Goal: Task Accomplishment & Management: Manage account settings

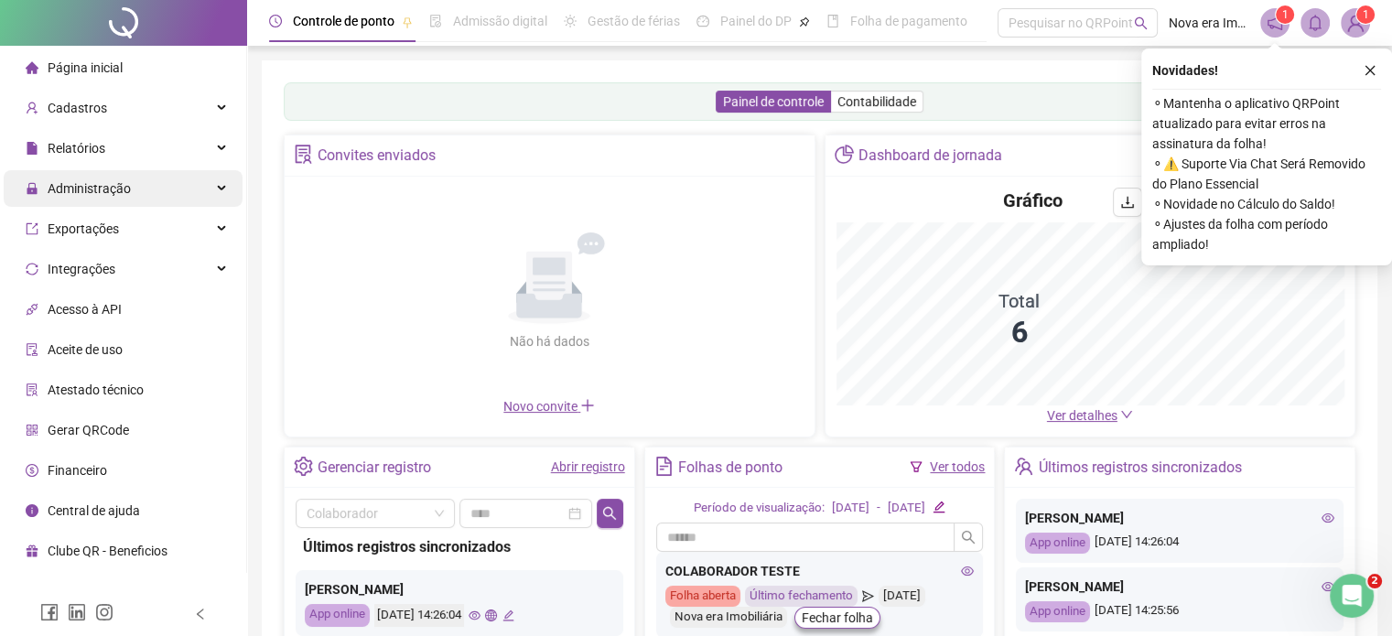
click at [156, 175] on div "Administração" at bounding box center [123, 188] width 239 height 37
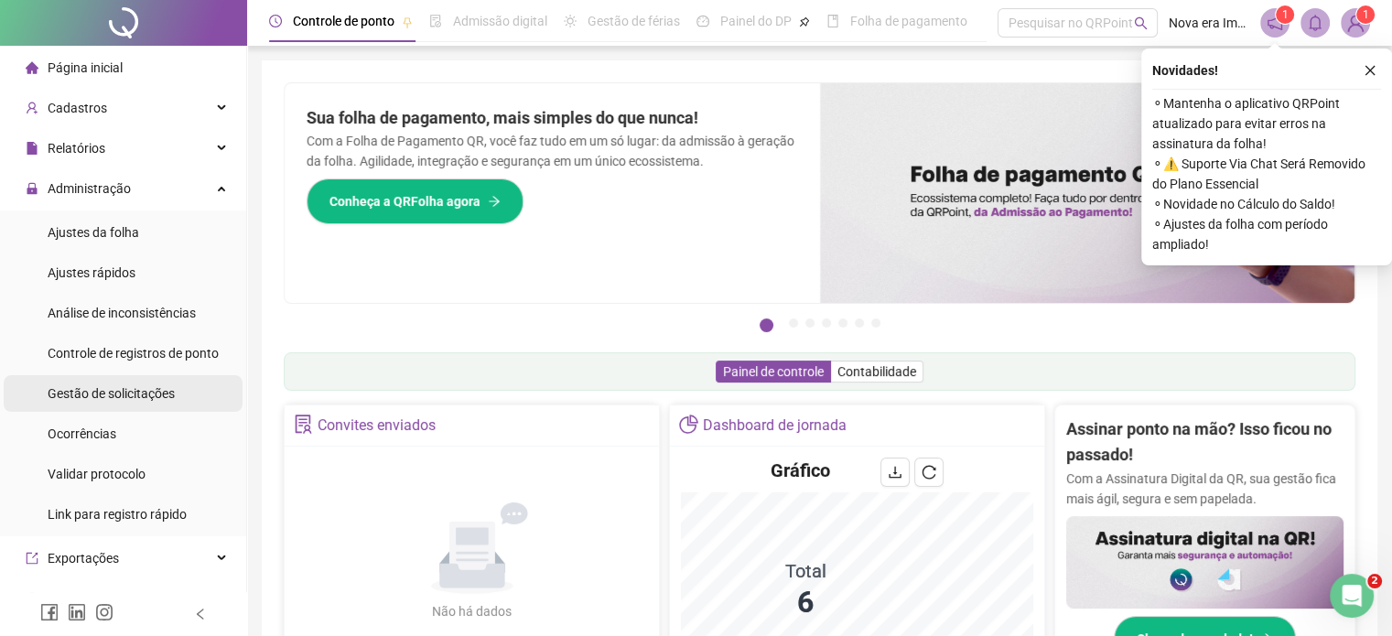
click at [159, 388] on span "Gestão de solicitações" at bounding box center [111, 393] width 127 height 15
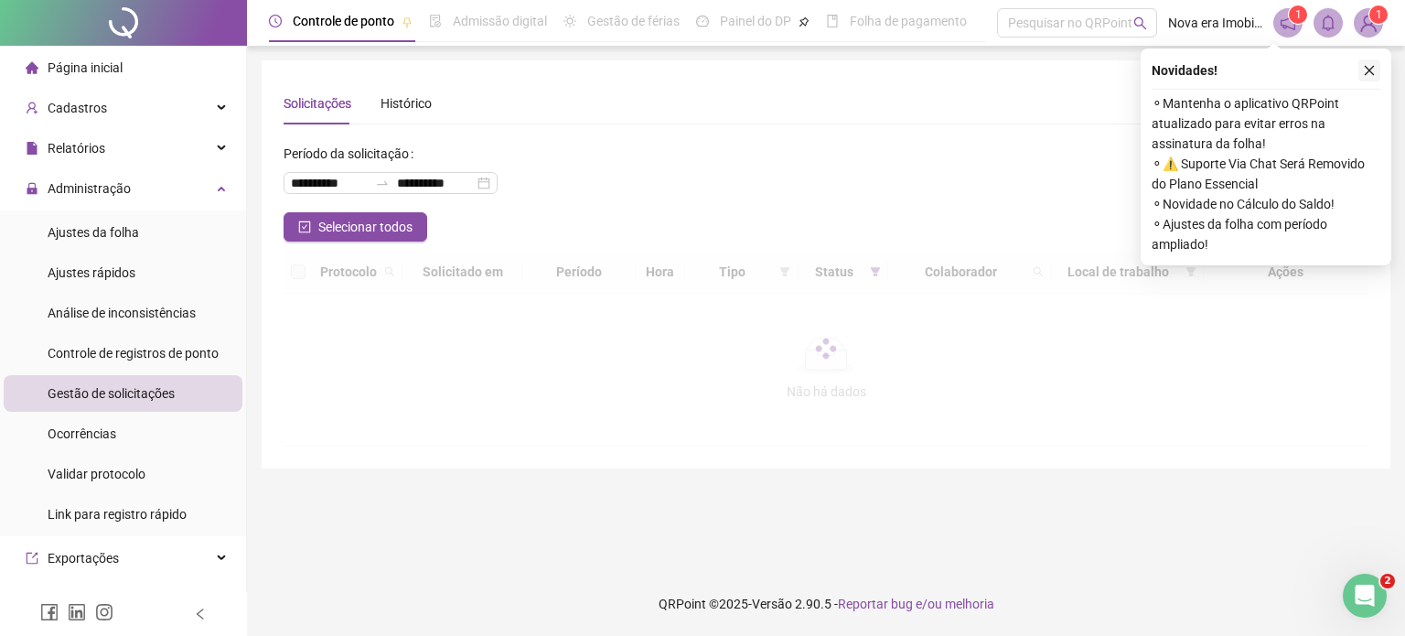
click at [1369, 76] on icon "close" at bounding box center [1369, 70] width 13 height 13
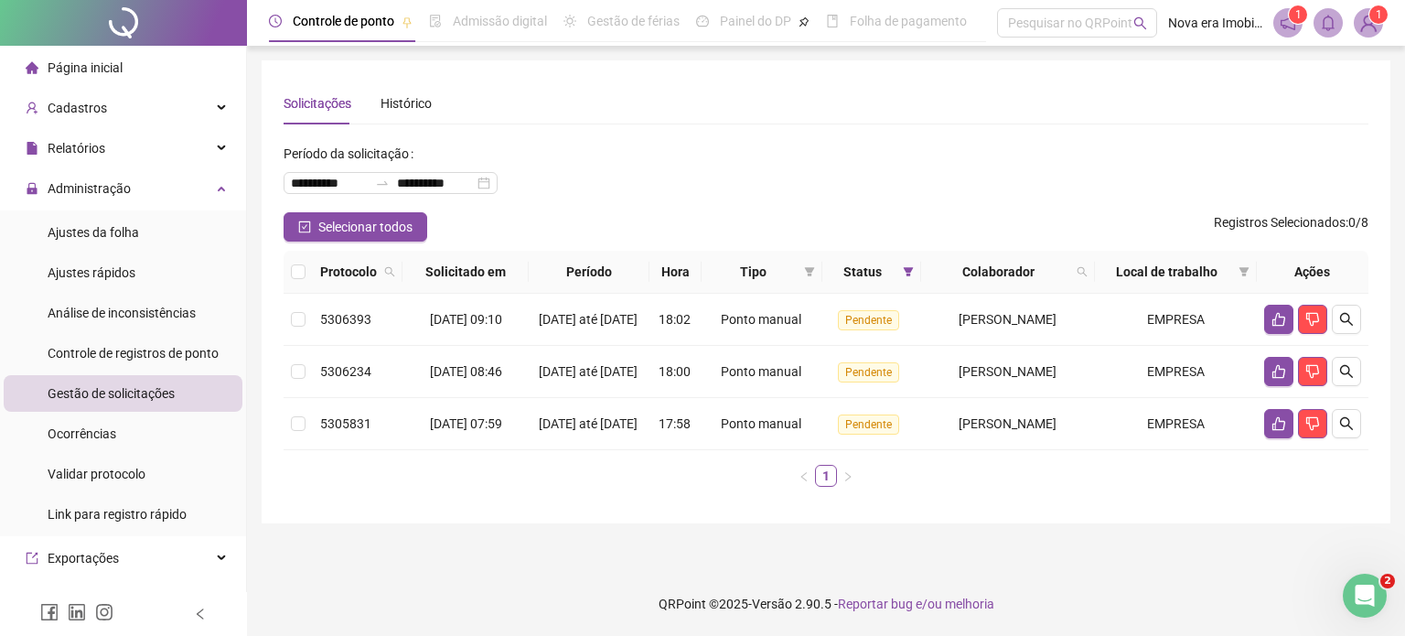
click at [1024, 487] on ul "1" at bounding box center [826, 476] width 1085 height 22
click at [1275, 323] on icon "like" at bounding box center [1279, 319] width 15 height 15
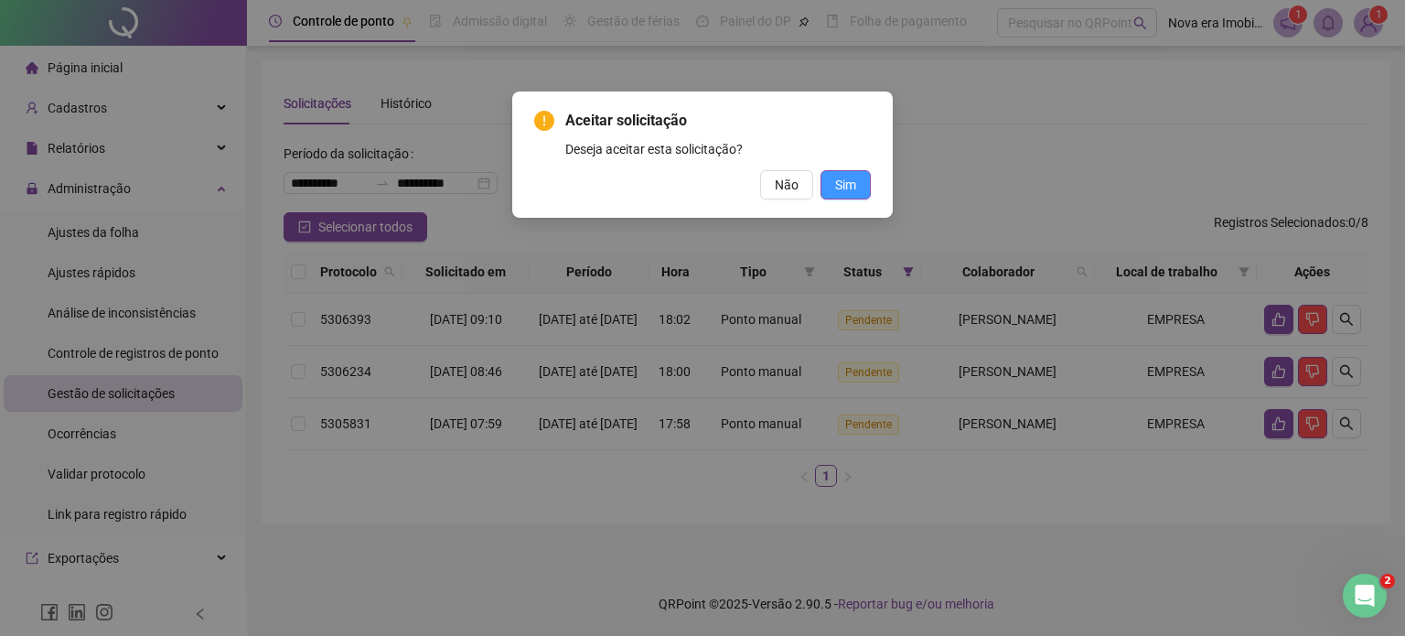
click at [862, 188] on button "Sim" at bounding box center [846, 184] width 50 height 29
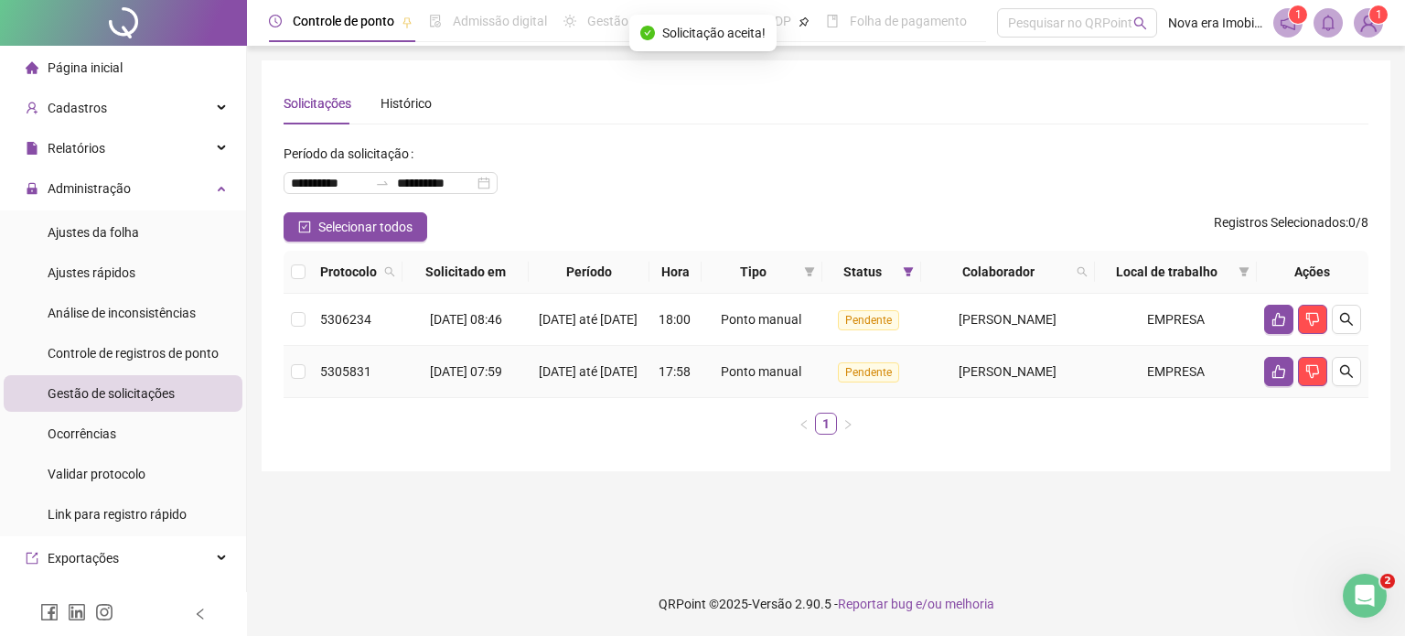
click at [659, 379] on span "17:58" at bounding box center [675, 371] width 32 height 15
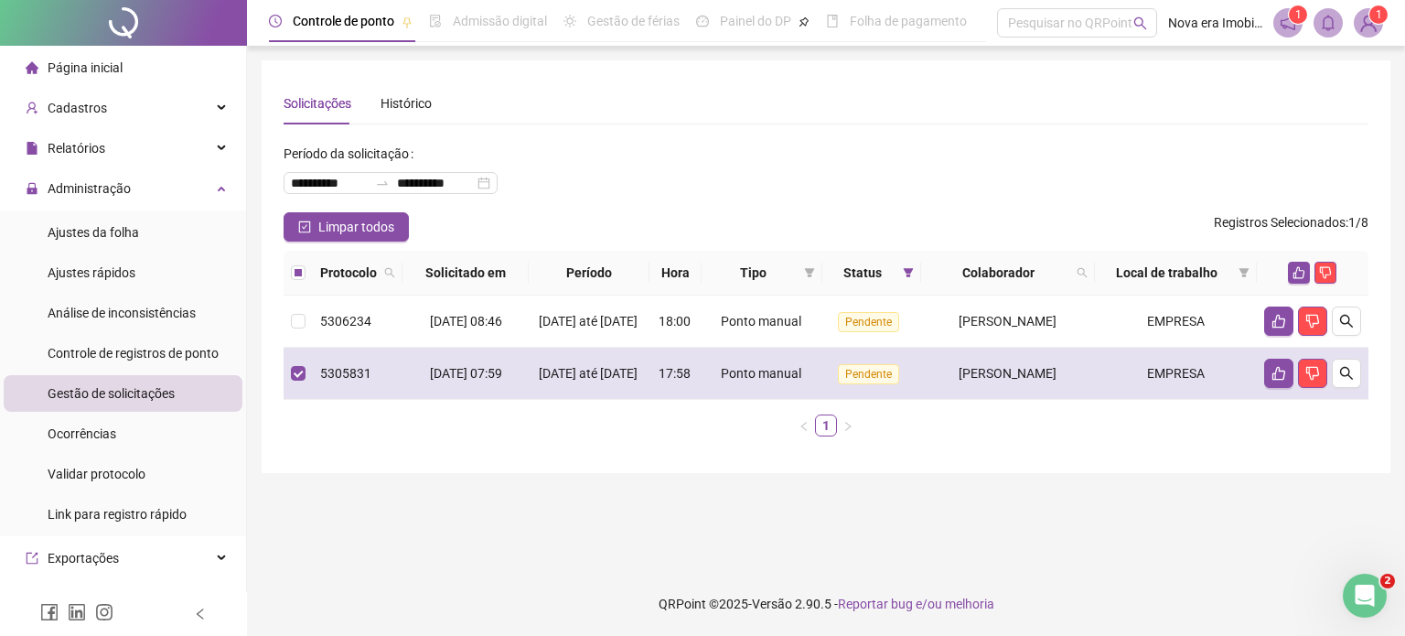
click at [659, 381] on span "17:58" at bounding box center [675, 373] width 32 height 15
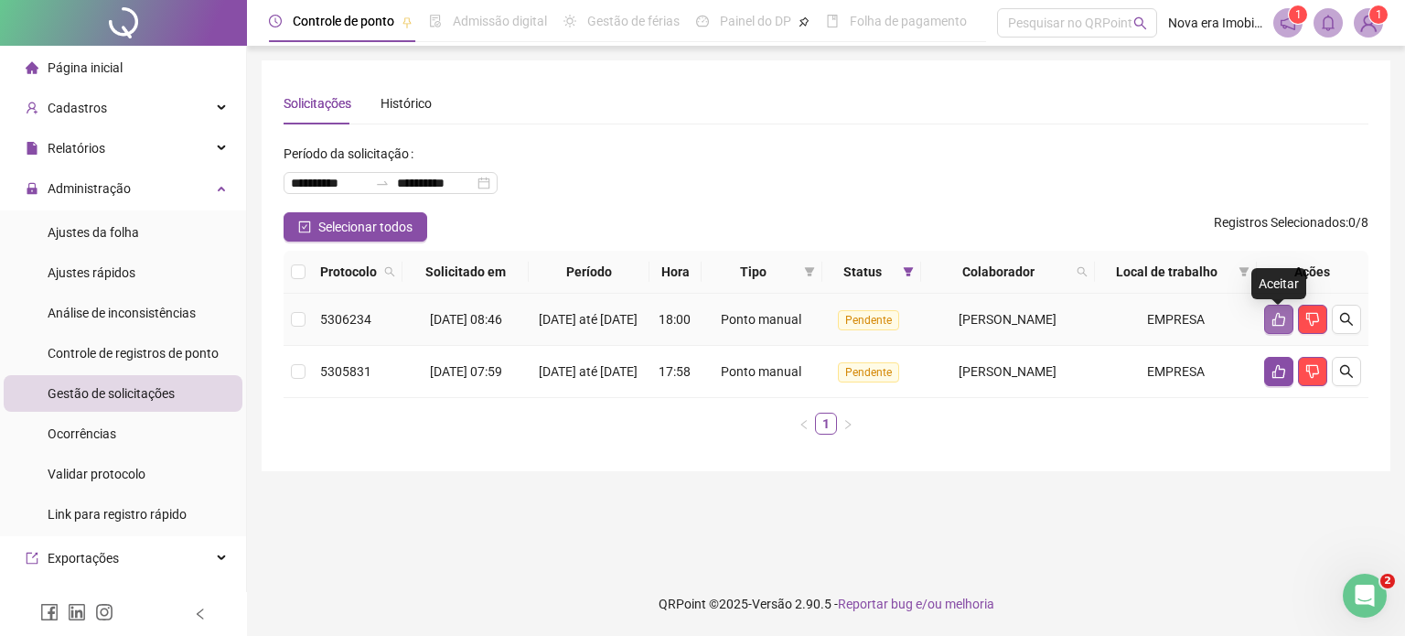
click at [1282, 327] on icon "like" at bounding box center [1279, 319] width 15 height 15
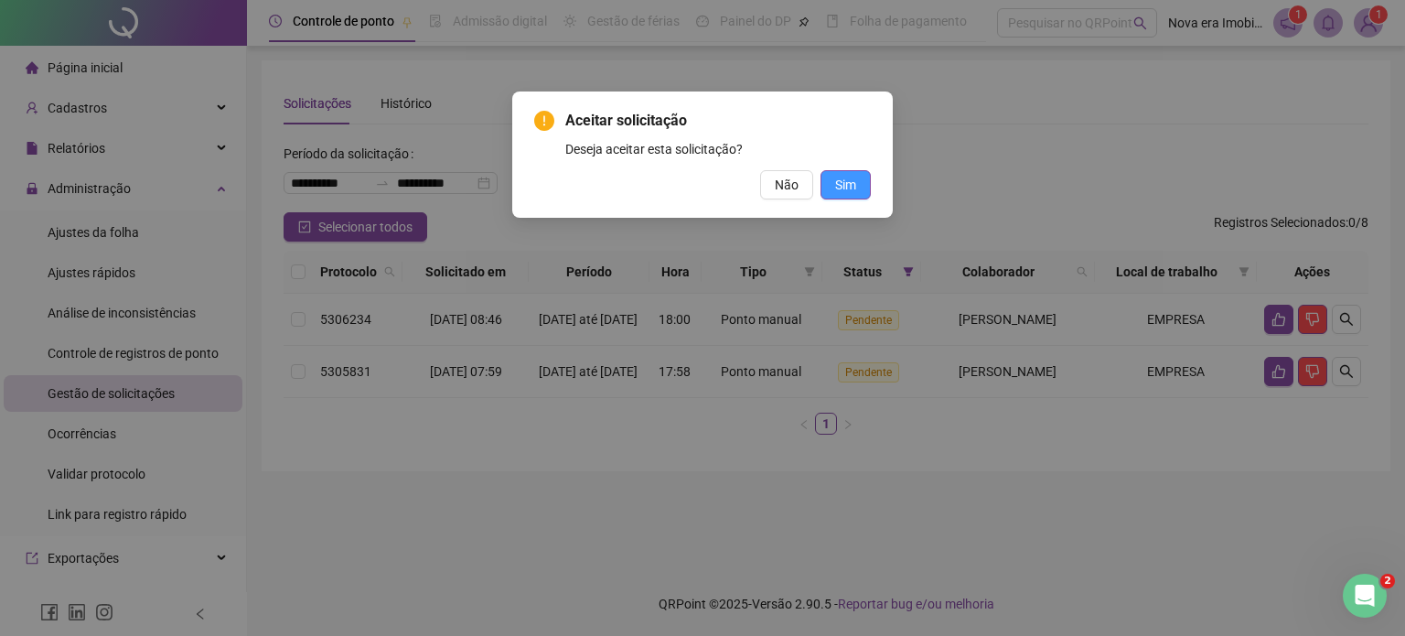
click at [856, 185] on span "Sim" at bounding box center [845, 185] width 21 height 20
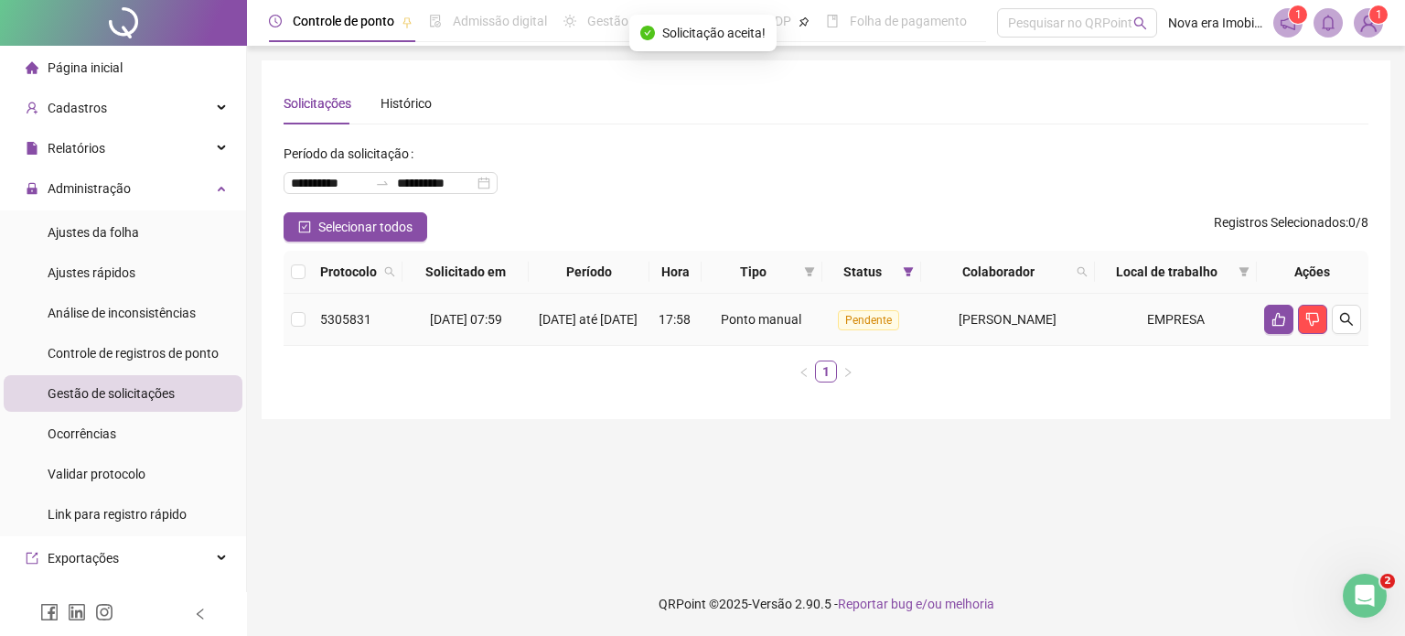
click at [661, 325] on td "17:58" at bounding box center [676, 320] width 52 height 52
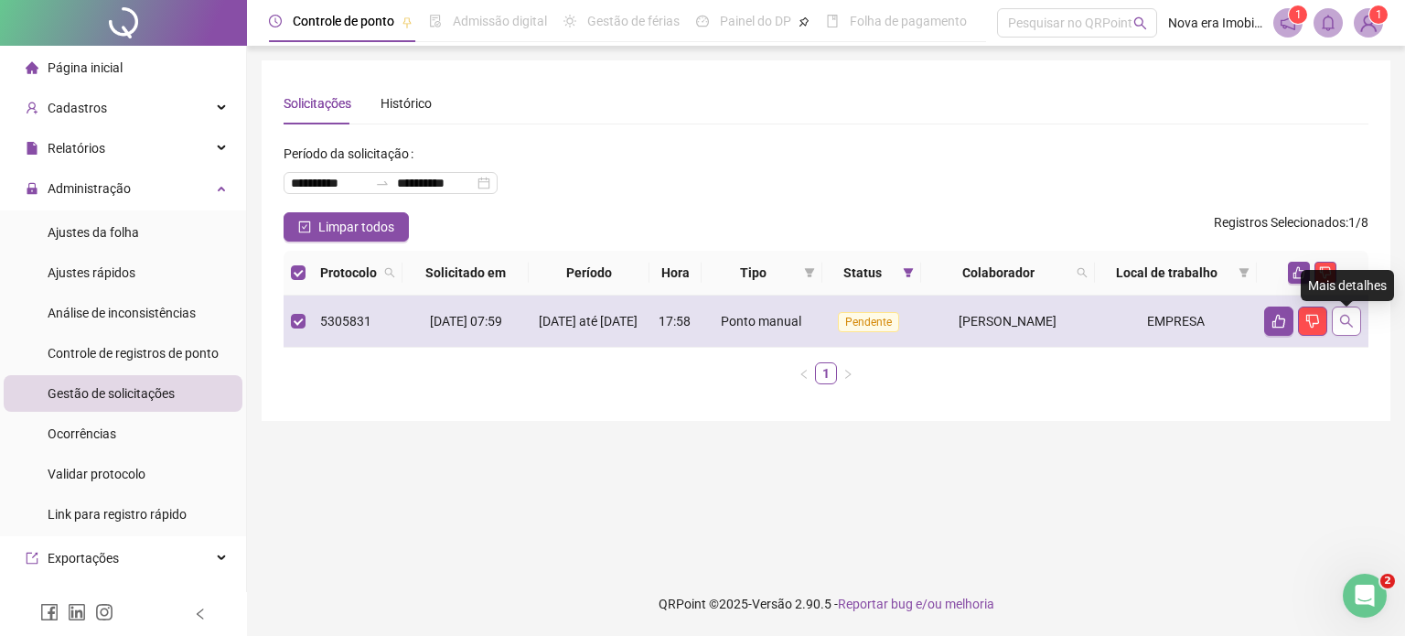
click at [1345, 319] on icon "search" at bounding box center [1347, 321] width 15 height 15
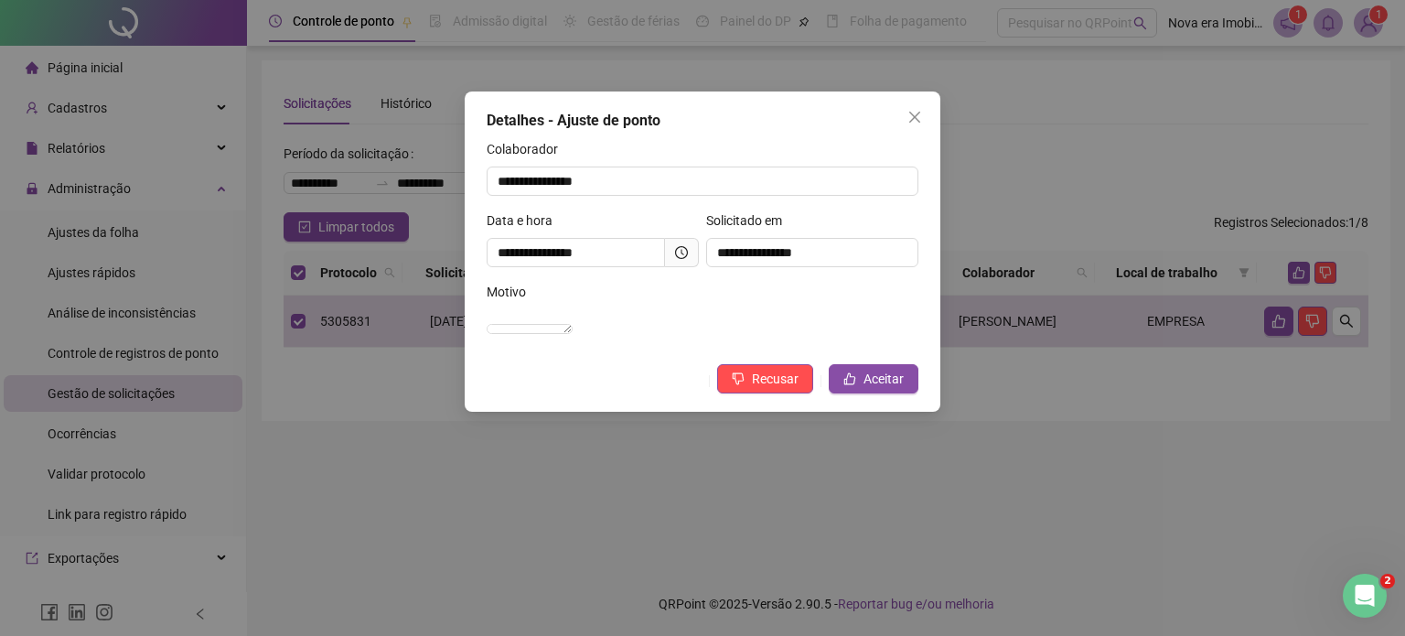
click at [682, 250] on icon "clock-circle" at bounding box center [683, 251] width 3 height 5
click at [601, 256] on input "**********" at bounding box center [576, 252] width 178 height 29
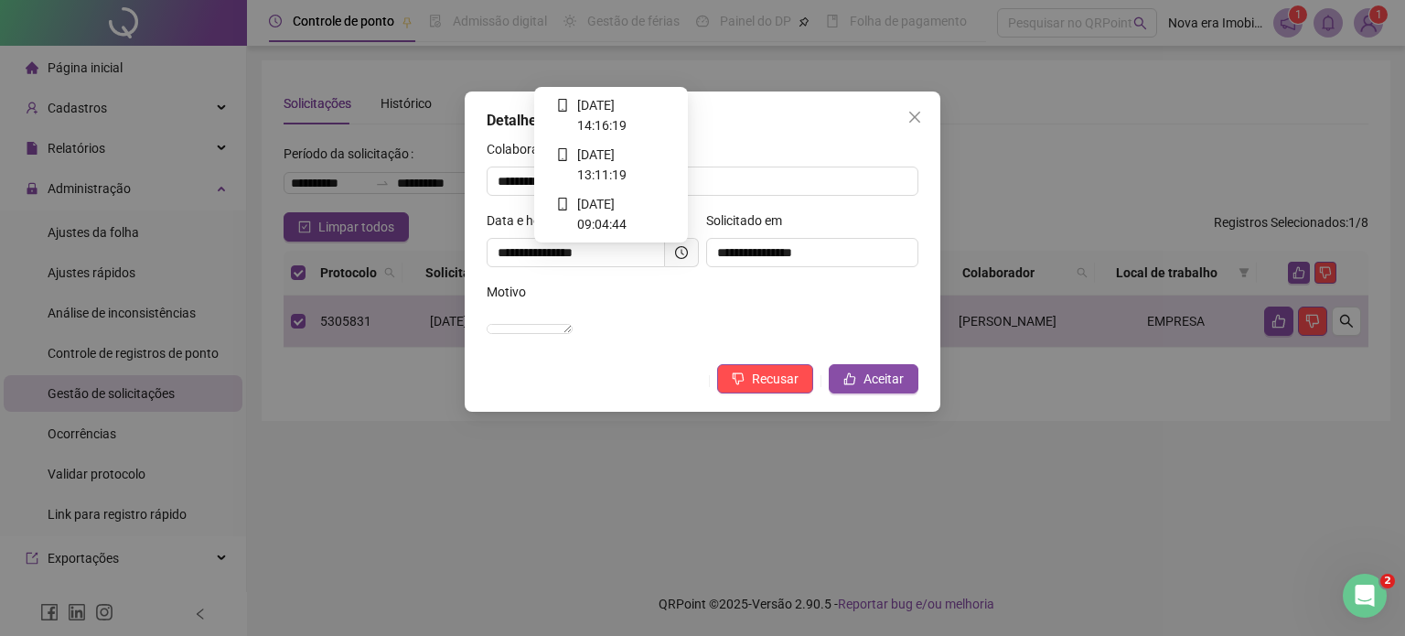
click at [684, 255] on icon "clock-circle" at bounding box center [681, 252] width 13 height 13
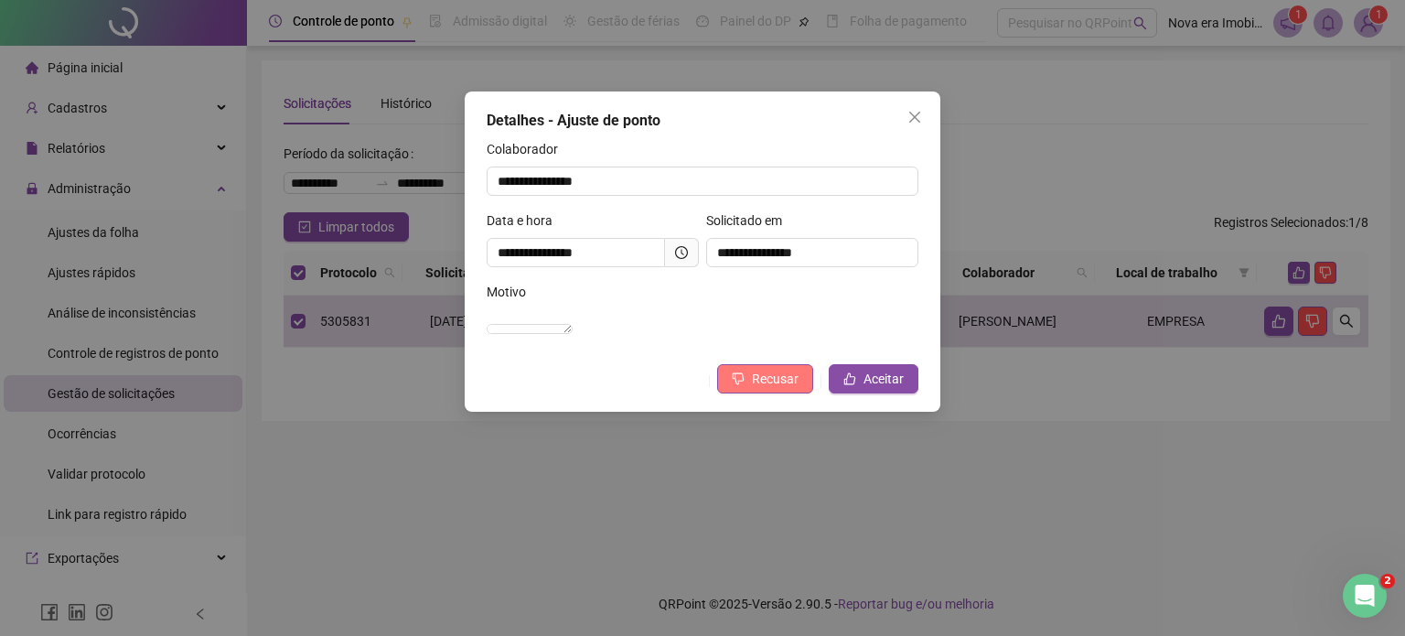
click at [745, 385] on icon "dislike" at bounding box center [738, 378] width 13 height 13
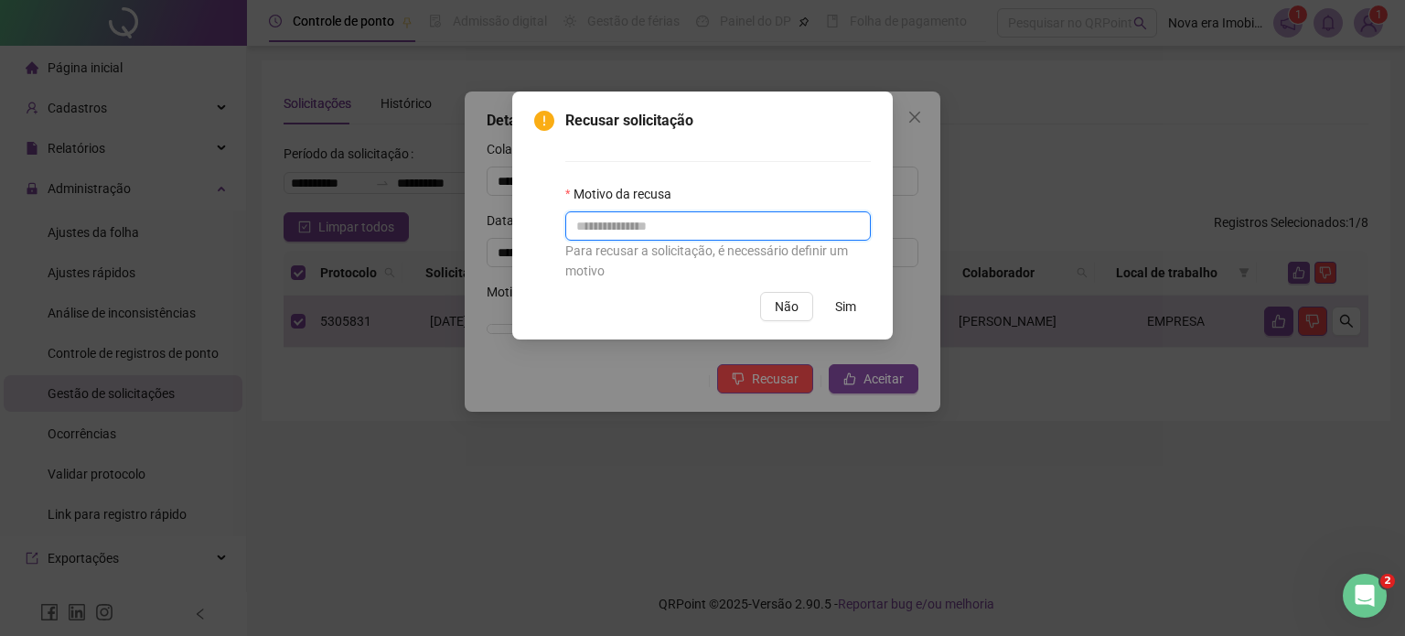
click at [771, 234] on input "text" at bounding box center [718, 225] width 306 height 29
type input "****"
click at [843, 301] on span "Sim" at bounding box center [845, 306] width 21 height 20
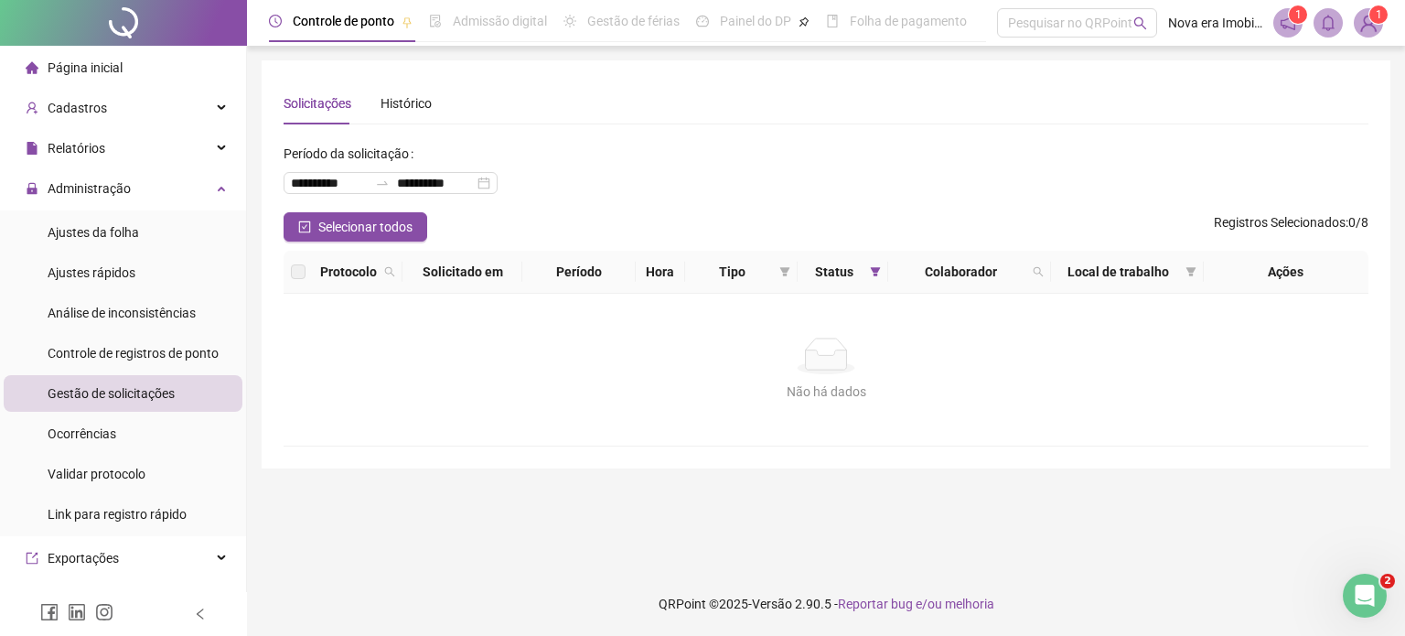
click at [135, 396] on span "Gestão de solicitações" at bounding box center [111, 393] width 127 height 15
click at [121, 396] on span "Gestão de solicitações" at bounding box center [111, 393] width 127 height 15
click at [124, 352] on span "Controle de registros de ponto" at bounding box center [133, 353] width 171 height 15
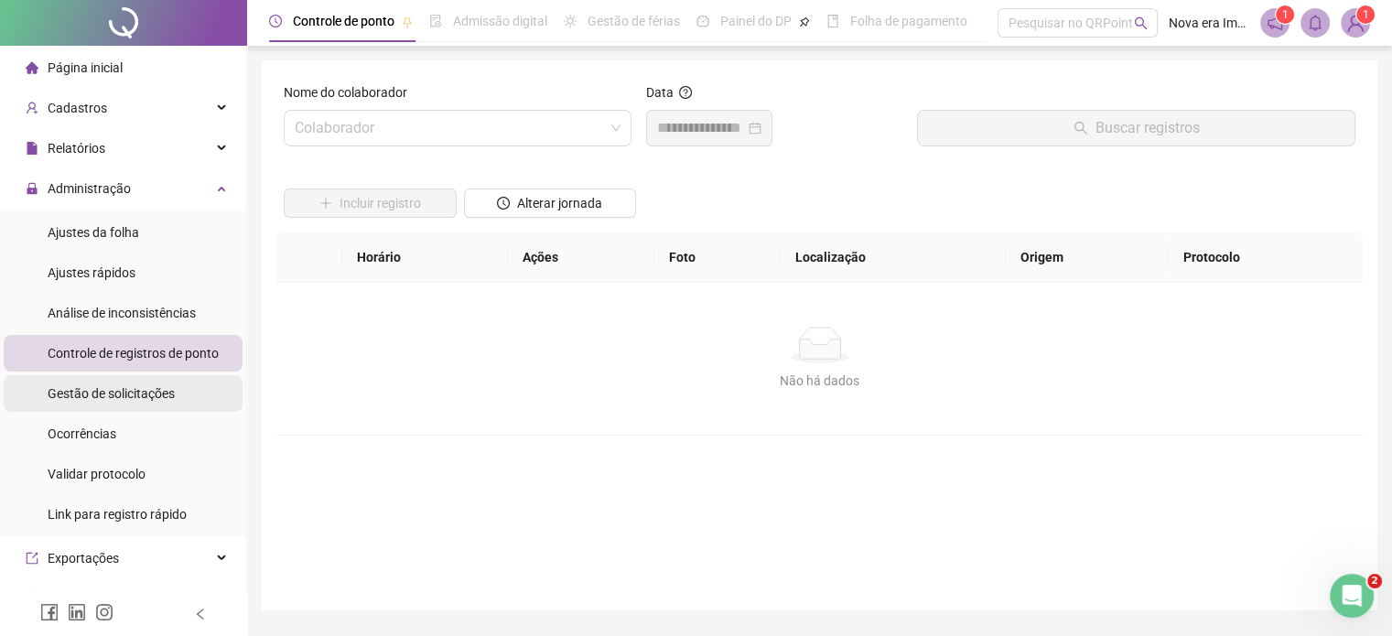
click at [119, 389] on span "Gestão de solicitações" at bounding box center [111, 393] width 127 height 15
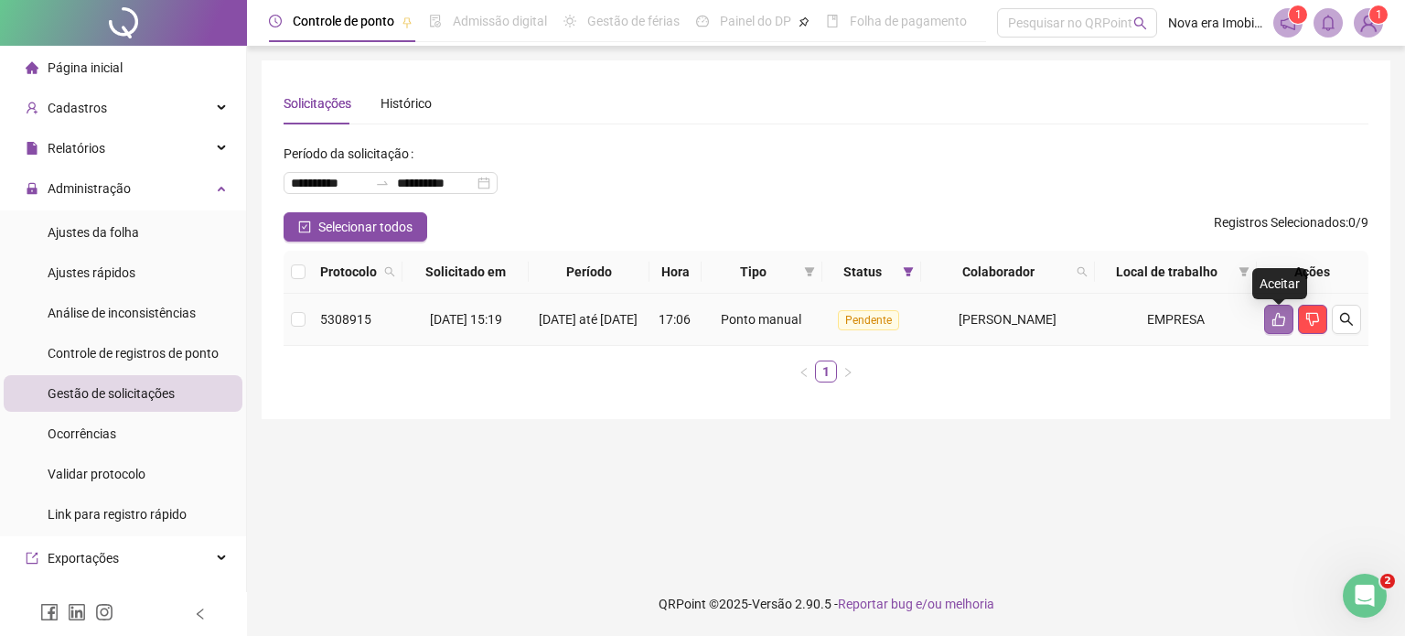
click at [1278, 327] on icon "like" at bounding box center [1279, 320] width 13 height 14
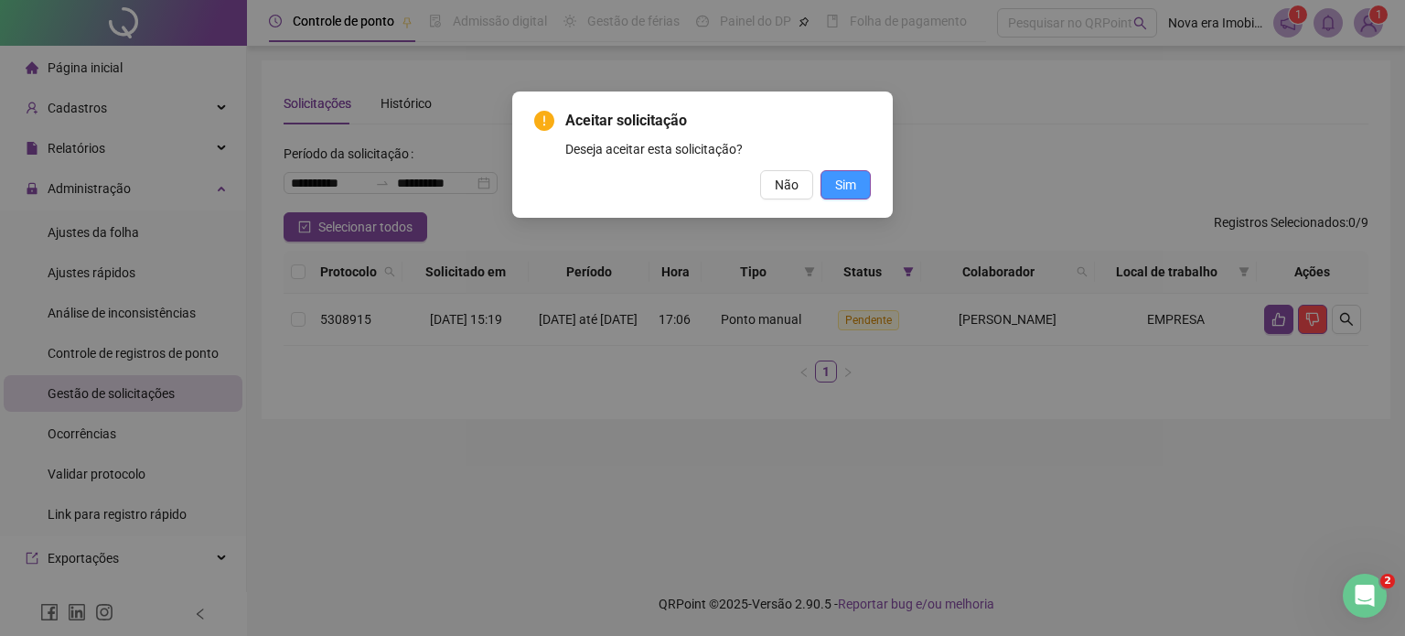
click at [853, 178] on span "Sim" at bounding box center [845, 185] width 21 height 20
